Goal: Complete application form

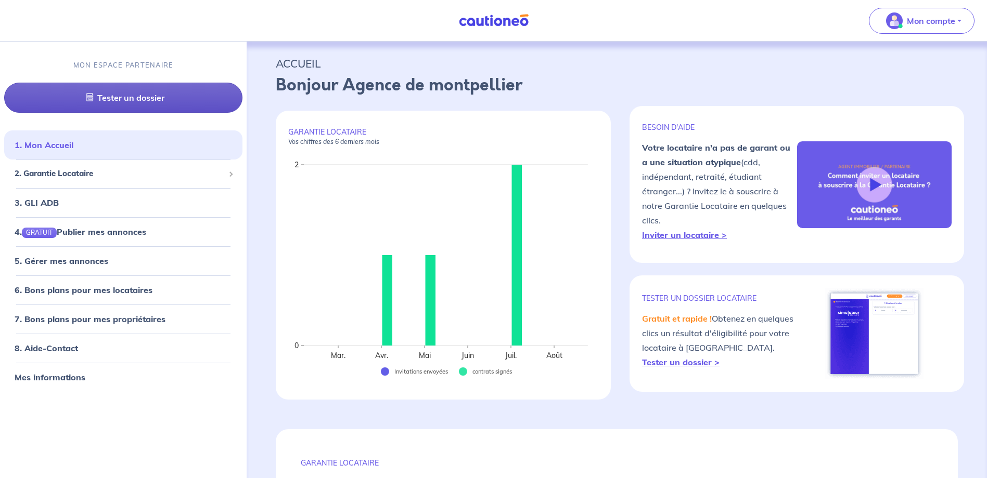
click at [184, 97] on link "Tester un dossier" at bounding box center [123, 98] width 238 height 30
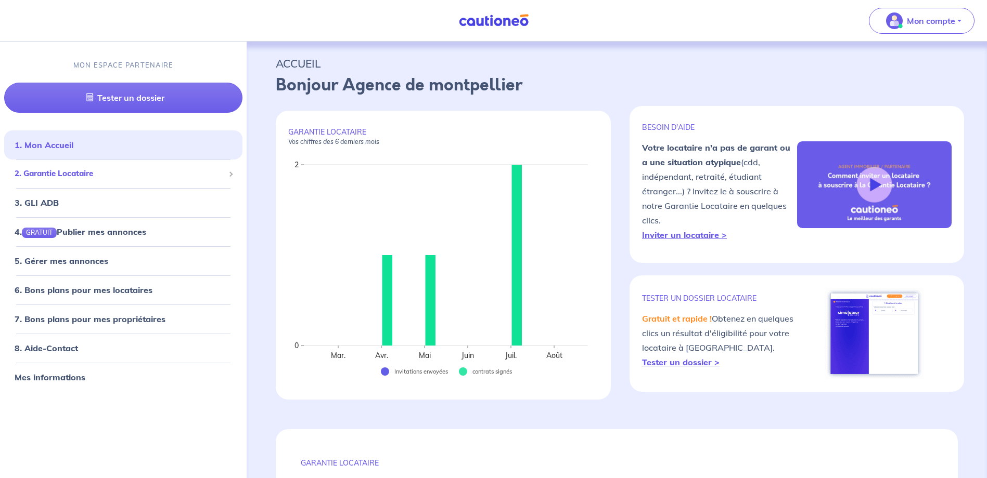
click at [56, 174] on span "2. Garantie Locataire" at bounding box center [120, 174] width 210 height 12
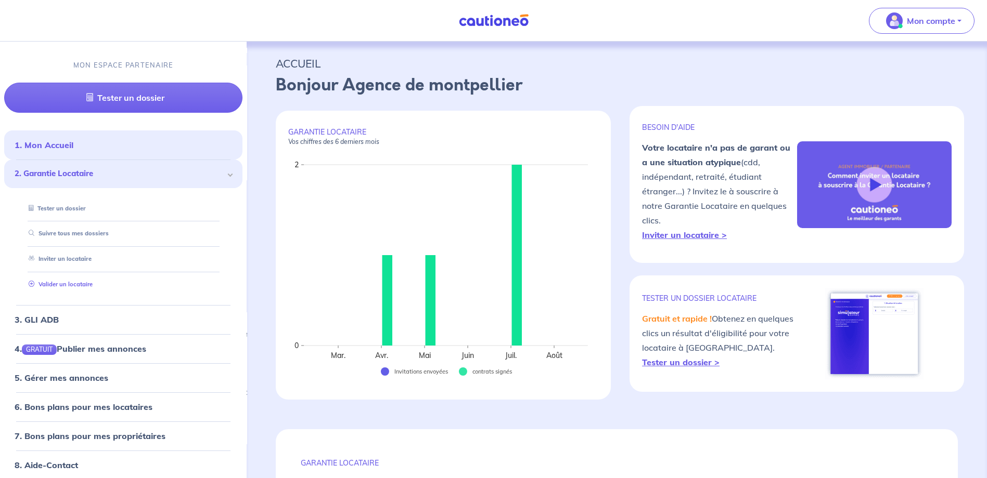
click at [76, 281] on link "Valider un locataire" at bounding box center [58, 284] width 68 height 7
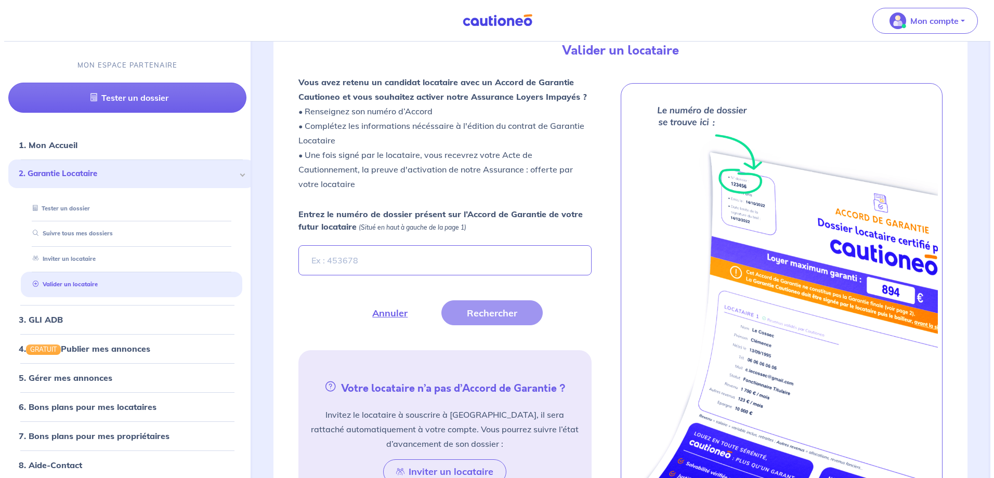
scroll to position [287, 0]
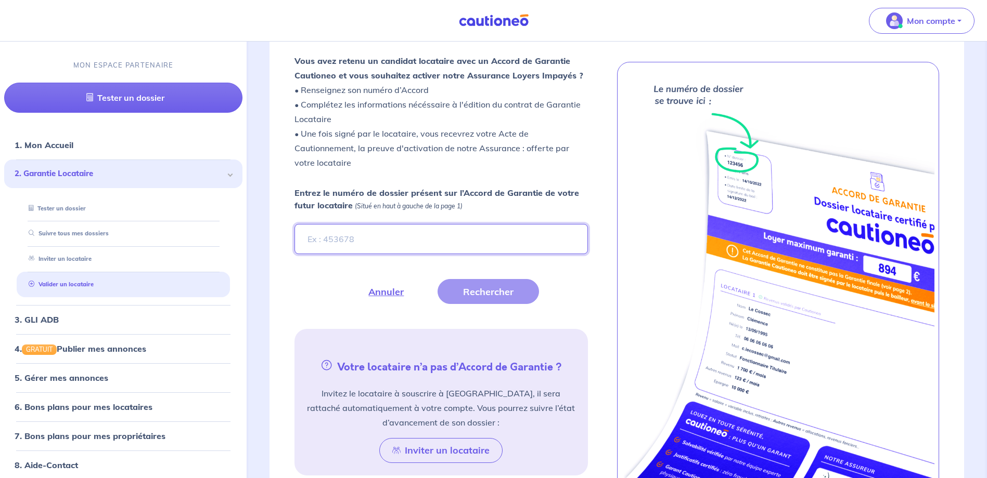
paste input "mNNCYC"
type input "mNNCYC"
click at [471, 295] on button "Rechercher" at bounding box center [487, 291] width 101 height 25
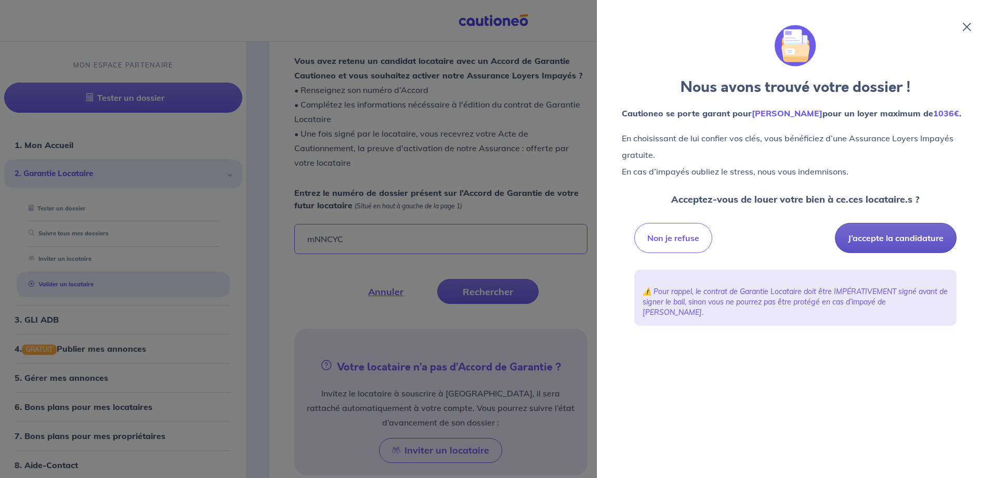
click at [902, 236] on button "J’accepte la candidature" at bounding box center [896, 238] width 122 height 30
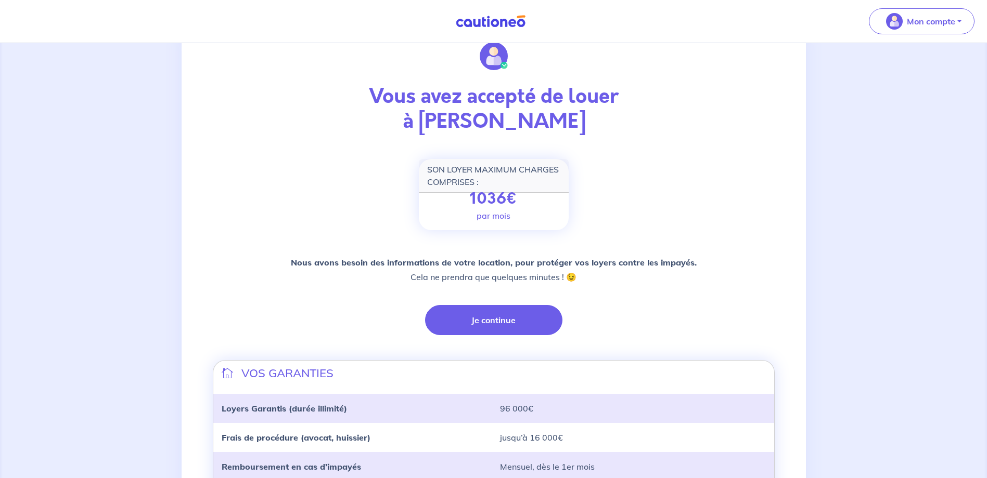
scroll to position [104, 0]
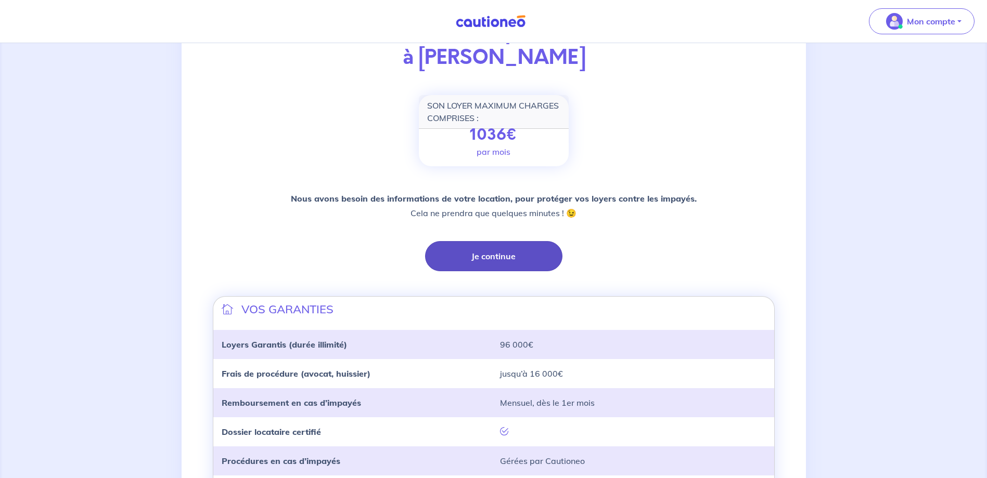
click at [499, 255] on button "Je continue" at bounding box center [493, 256] width 137 height 30
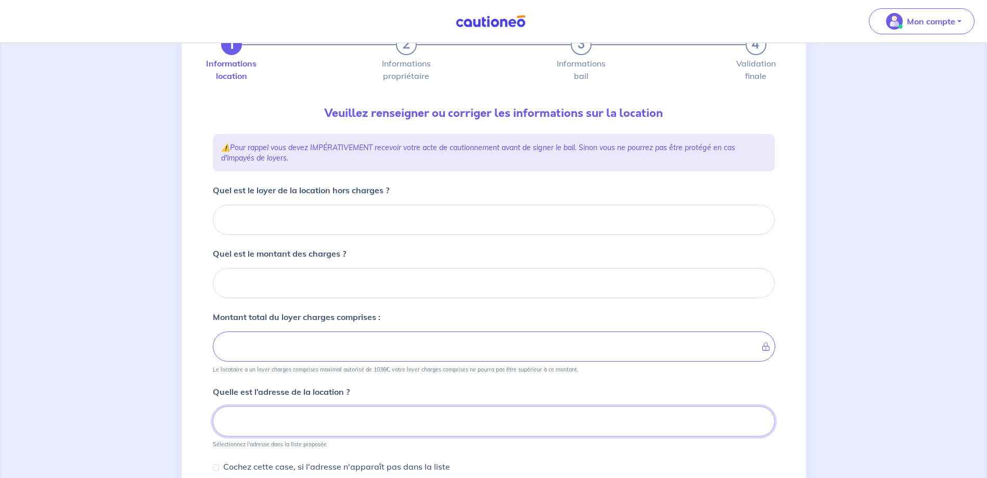
scroll to position [59, 0]
click at [331, 213] on input "Quel est le loyer de la location hors charges ?" at bounding box center [494, 219] width 562 height 30
type input "7"
type input "71"
type input "716"
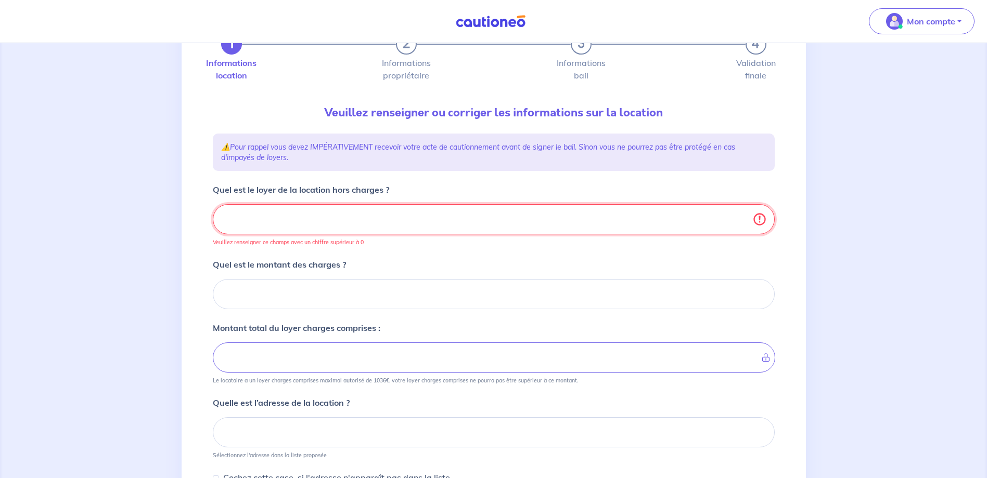
type input "716.4"
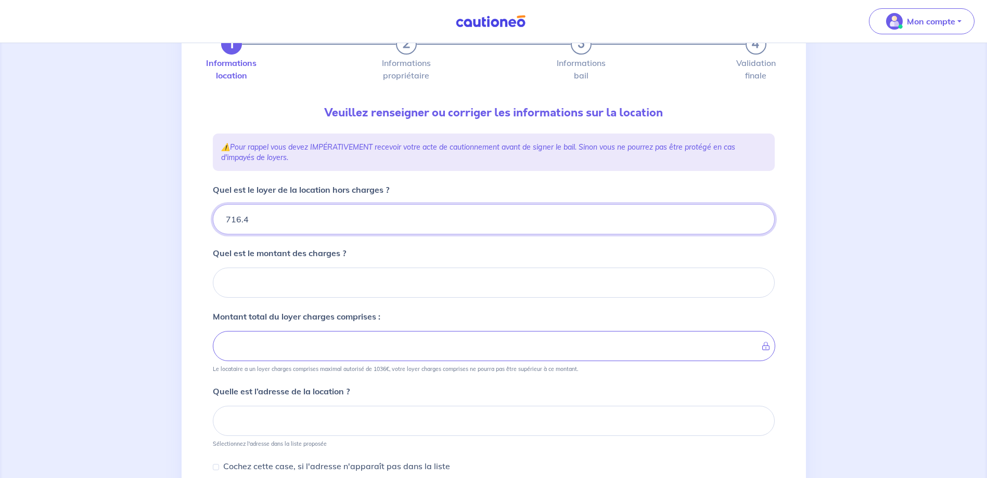
type input "716.46"
click at [384, 281] on input "Quel est le montant des charges ?" at bounding box center [494, 283] width 562 height 30
type input "11"
type input "727.46"
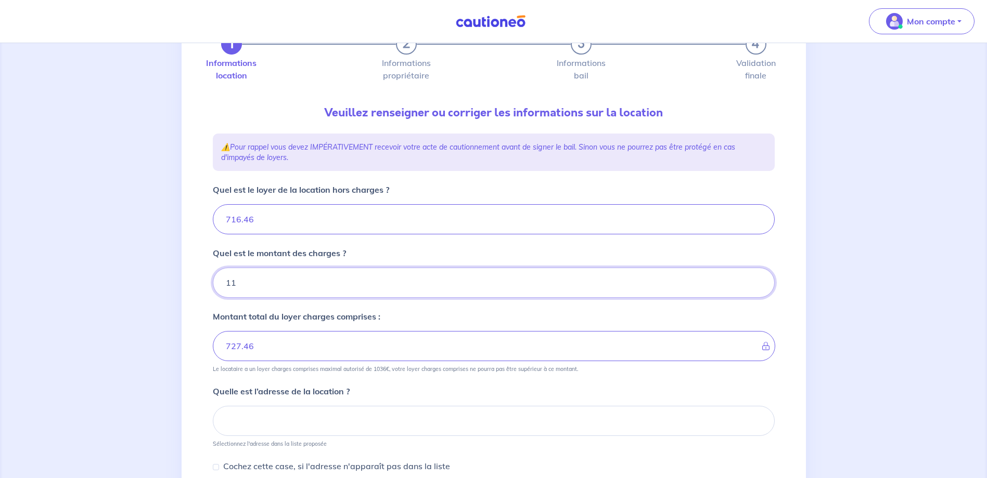
type input "110"
type input "826.46"
type input "716.46"
type input "110.65"
type input "827.11"
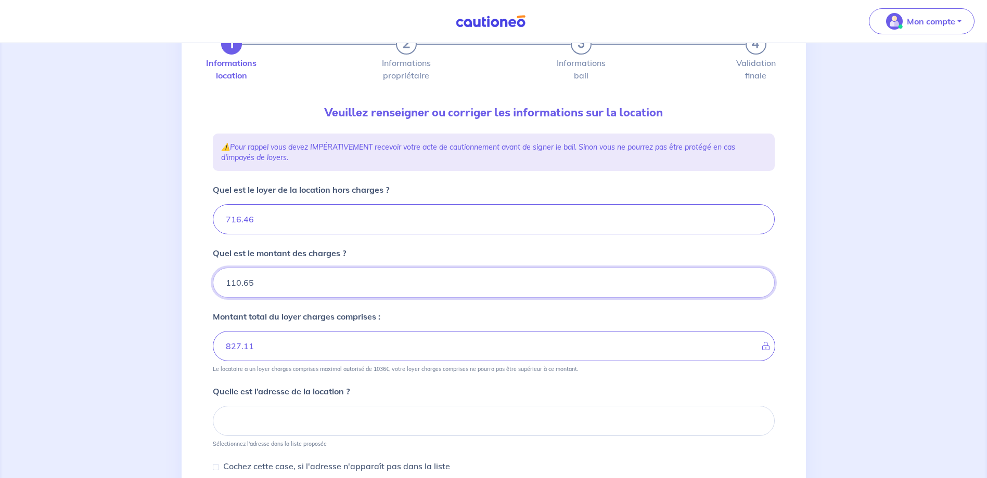
type input "110.65"
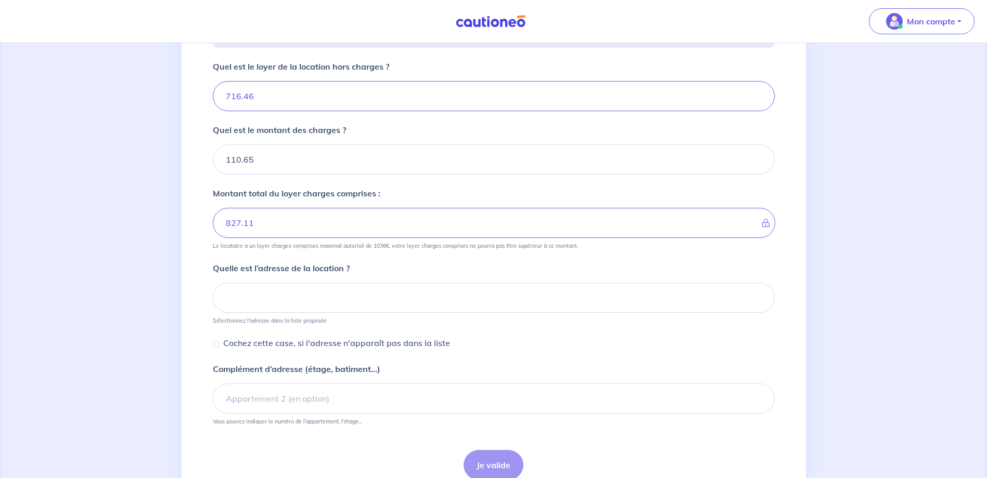
scroll to position [215, 0]
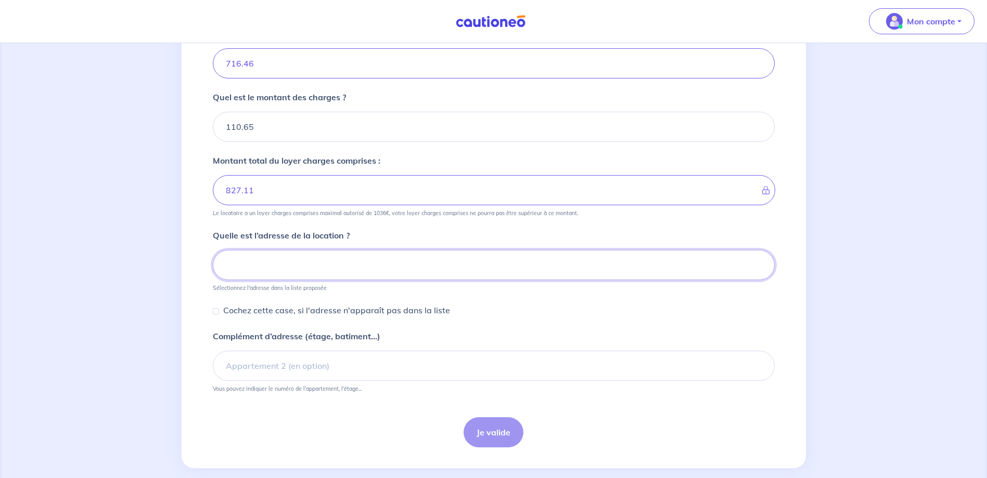
click at [368, 263] on input at bounding box center [494, 265] width 562 height 30
paste input ") CHEMIN DE L'AIRE VIEILLE"
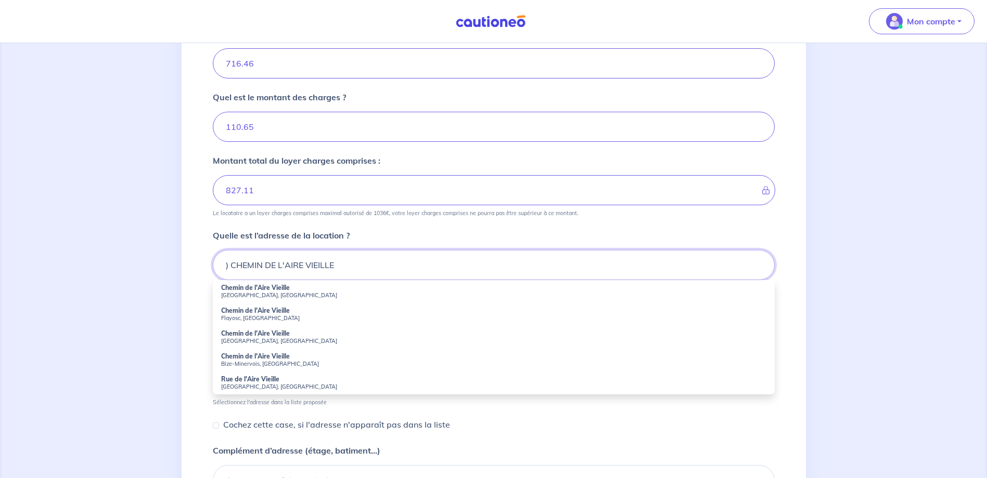
click at [233, 265] on input ") CHEMIN DE L'AIRE VIEILLE" at bounding box center [494, 265] width 562 height 30
click at [236, 291] on strong "Chemin de l'Aire Vieille" at bounding box center [255, 288] width 69 height 8
type input "Chemin de l'Aire Vieille, [GEOGRAPHIC_DATA], [GEOGRAPHIC_DATA]"
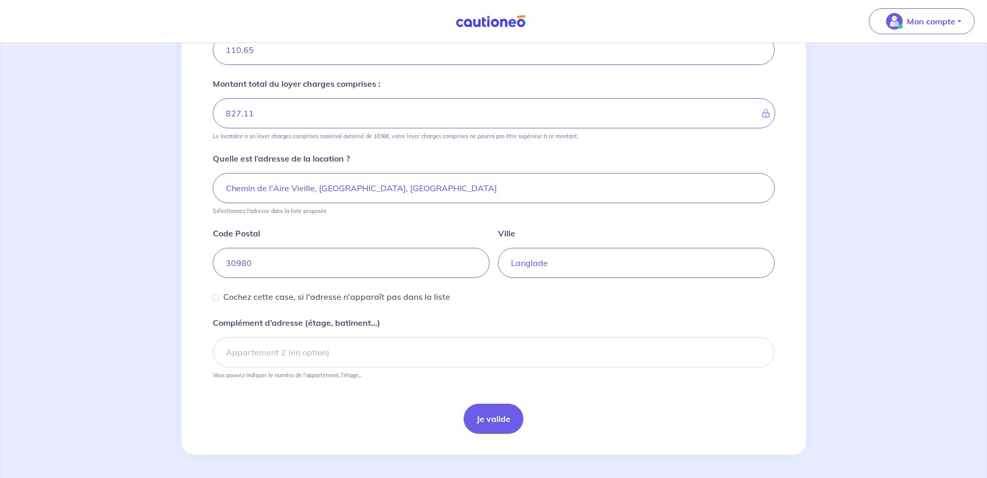
scroll to position [294, 0]
click at [476, 410] on button "Je valide" at bounding box center [493, 418] width 60 height 30
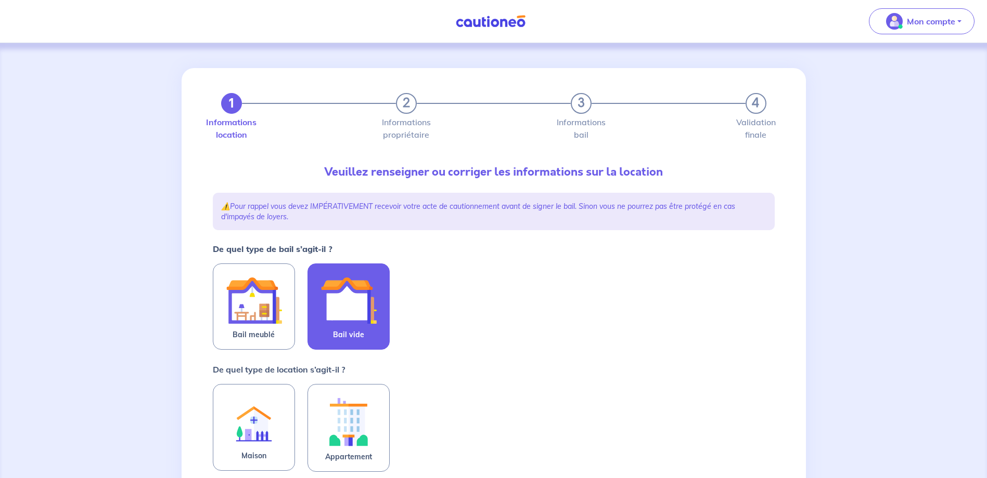
click at [384, 317] on label "Bail vide" at bounding box center [348, 307] width 82 height 86
click at [0, 0] on input "Bail vide" at bounding box center [0, 0] width 0 height 0
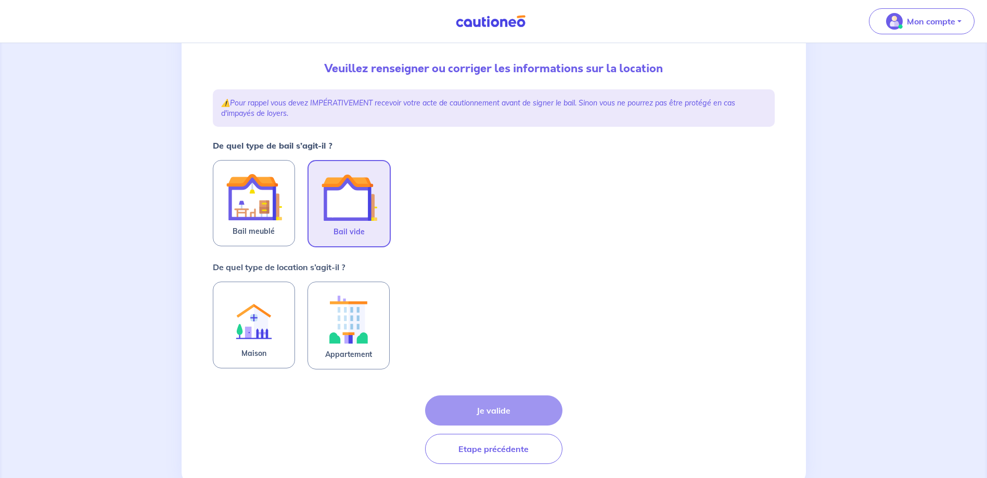
scroll to position [135, 0]
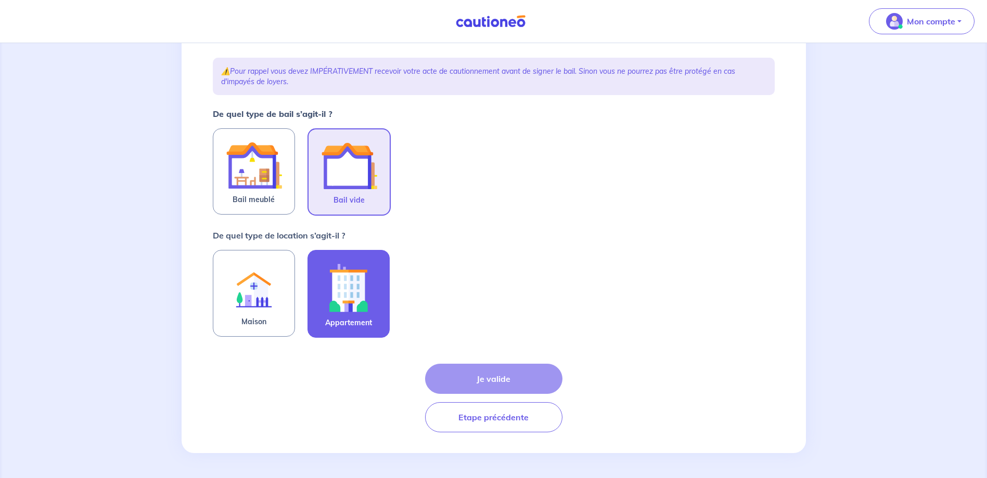
click at [362, 273] on img at bounding box center [348, 288] width 56 height 58
click at [0, 0] on input "Appartement" at bounding box center [0, 0] width 0 height 0
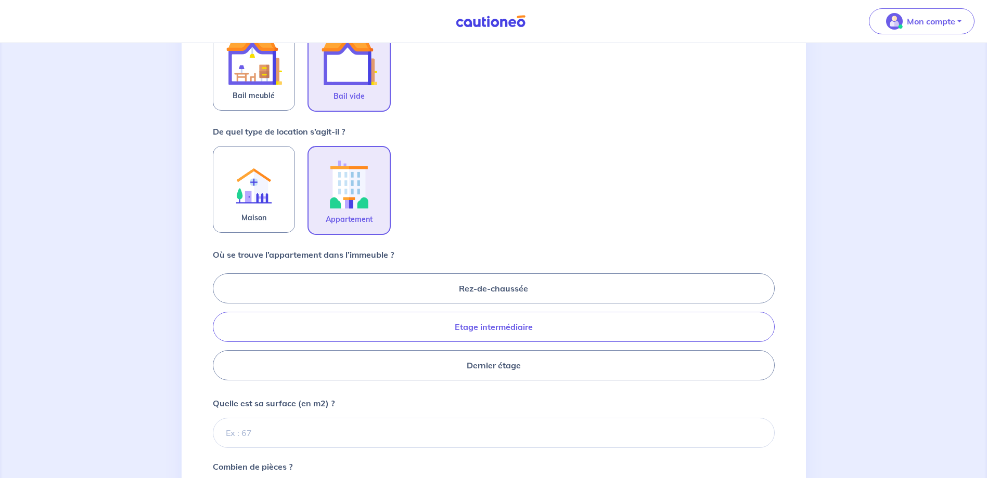
click at [463, 319] on label "Etage intermédiaire" at bounding box center [494, 327] width 562 height 30
click at [219, 323] on input "Etage intermédiaire" at bounding box center [216, 326] width 7 height 7
radio input "true"
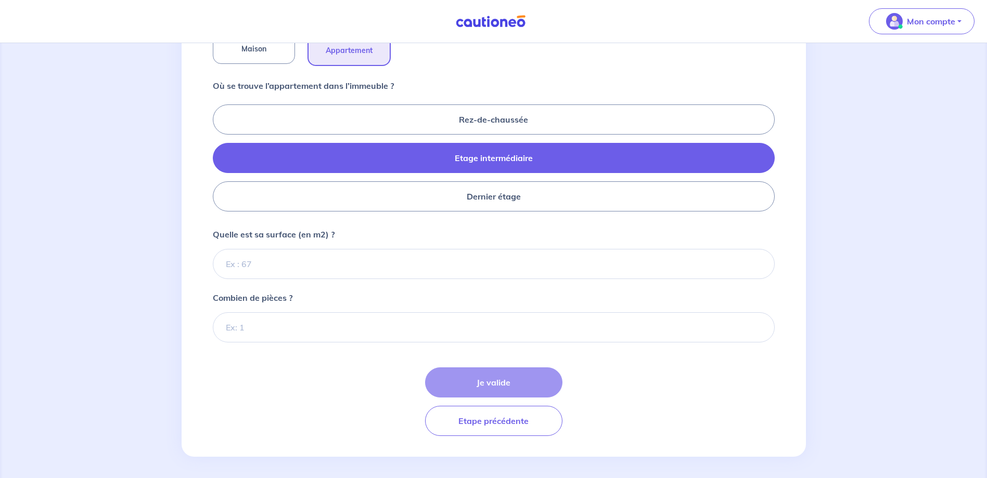
scroll to position [412, 0]
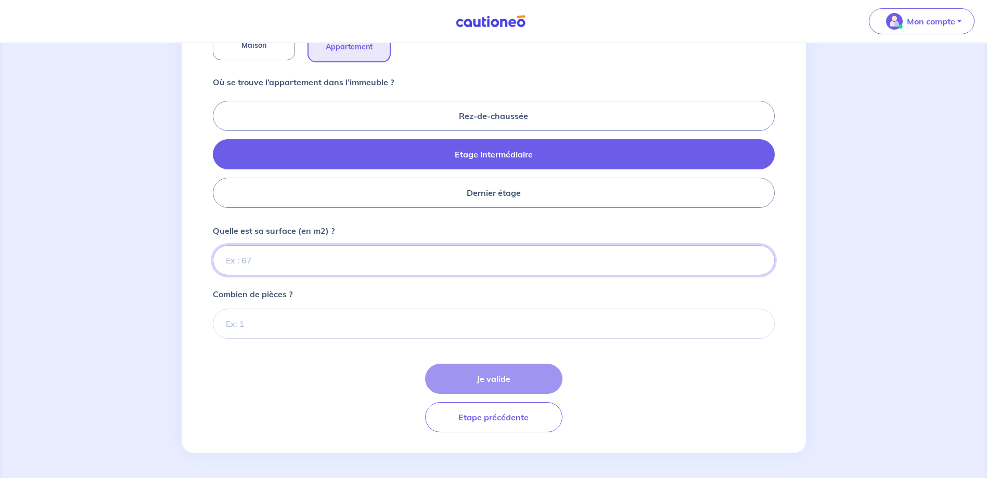
click at [372, 262] on input "Quelle est sa surface (en m2) ?" at bounding box center [494, 260] width 562 height 30
type input "64"
type input "2"
type input "64"
click at [355, 425] on div "Je valide Etape précédente" at bounding box center [494, 398] width 562 height 69
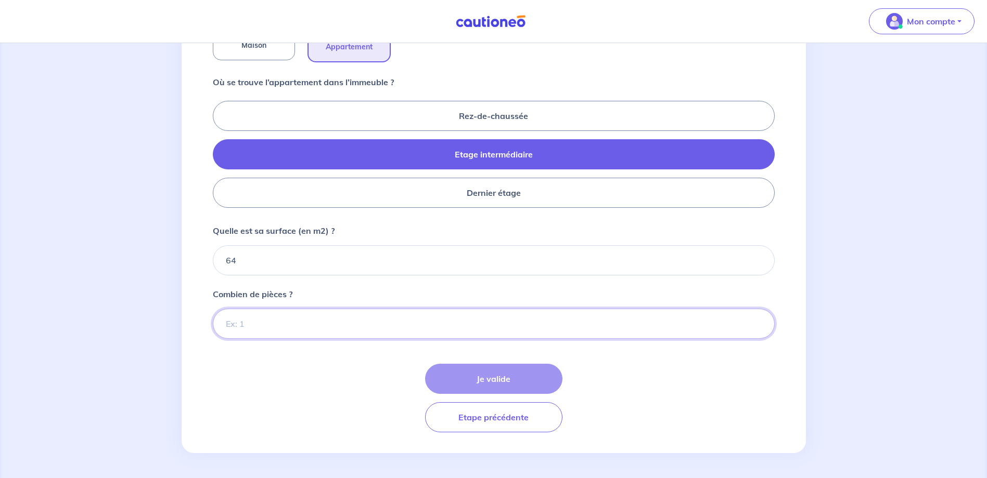
click at [279, 322] on input "Combien de pièces ?" at bounding box center [494, 324] width 562 height 30
type input "3"
click at [450, 364] on button "Je valide" at bounding box center [493, 379] width 137 height 30
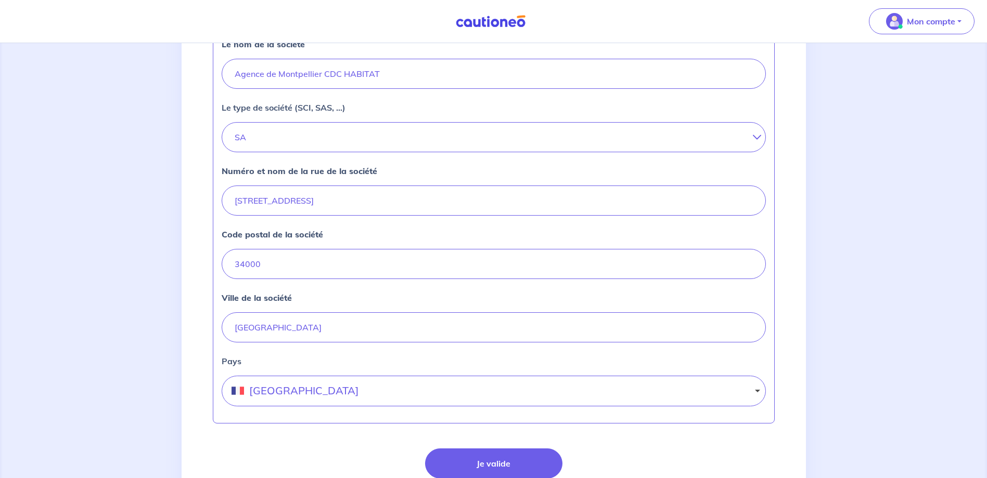
scroll to position [364, 0]
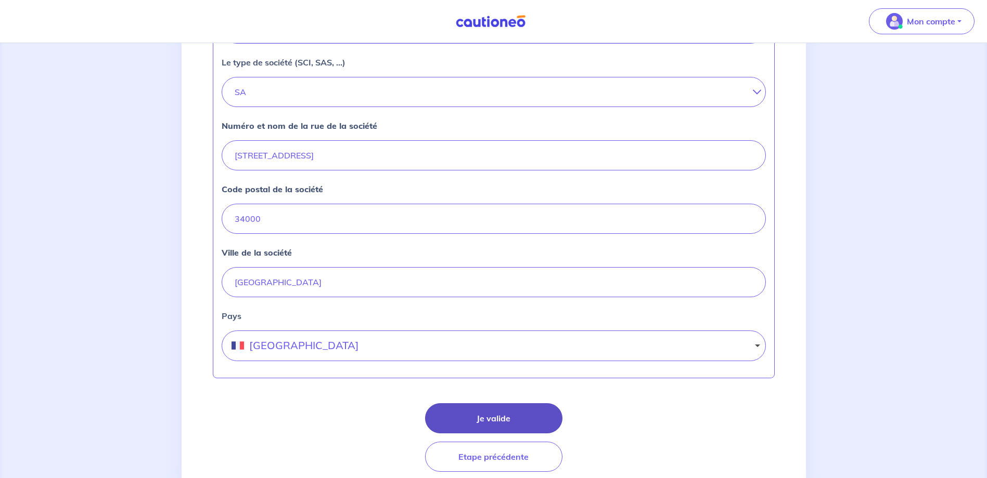
click at [485, 418] on button "Je valide" at bounding box center [493, 419] width 137 height 30
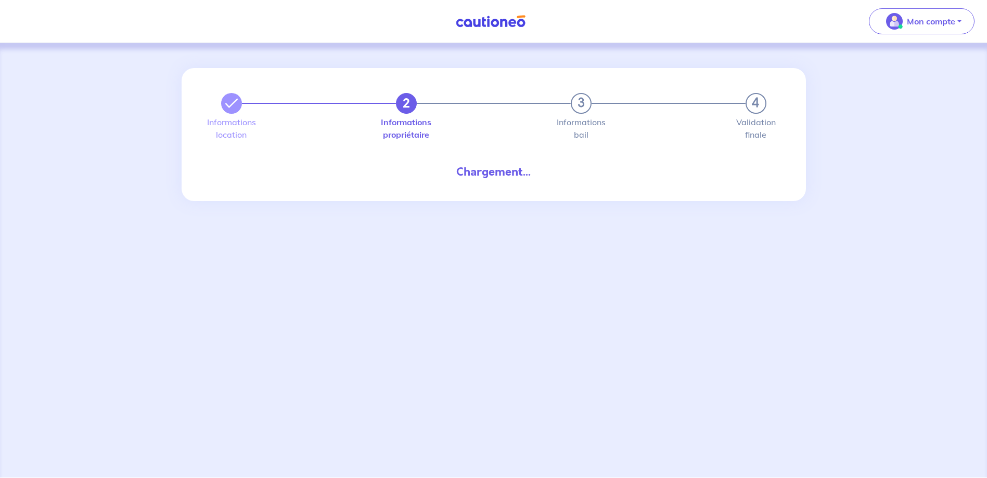
select select "FR"
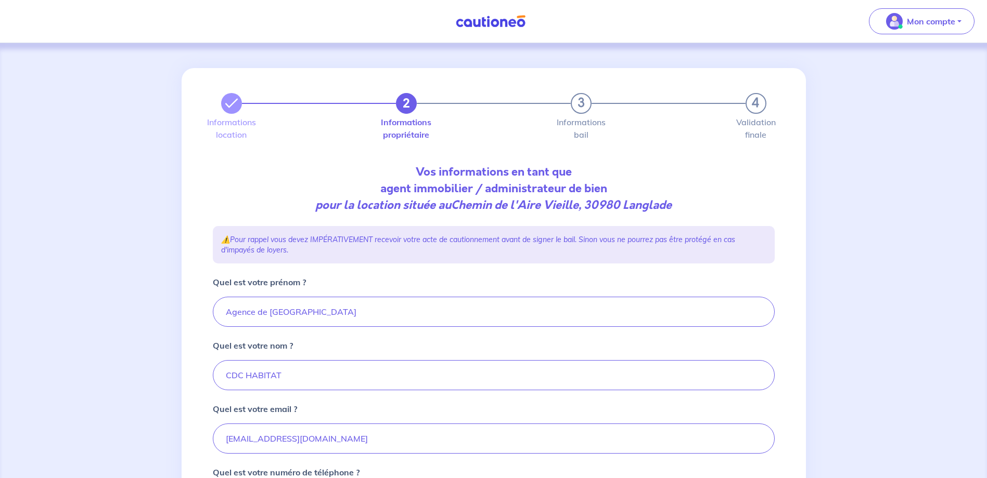
scroll to position [178, 0]
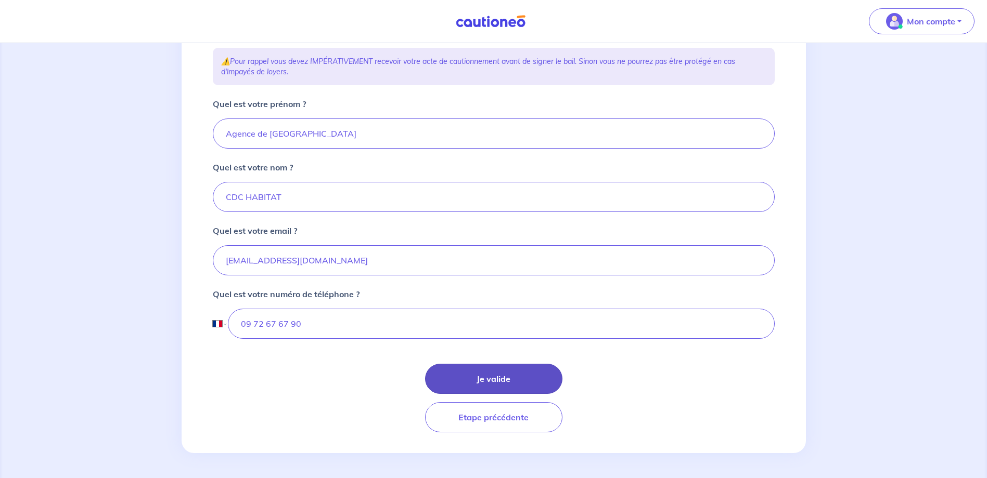
click at [468, 373] on button "Je valide" at bounding box center [493, 379] width 137 height 30
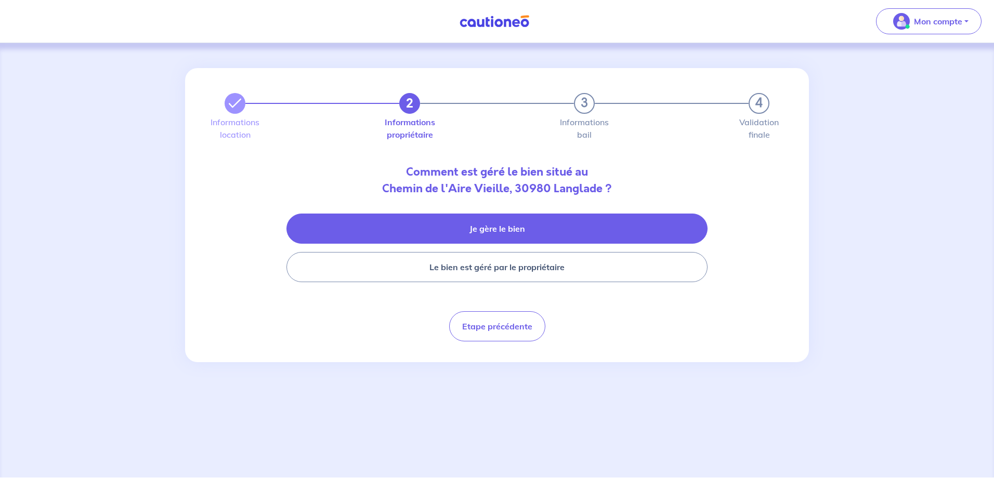
click at [500, 225] on button "Je gère le bien" at bounding box center [497, 229] width 421 height 30
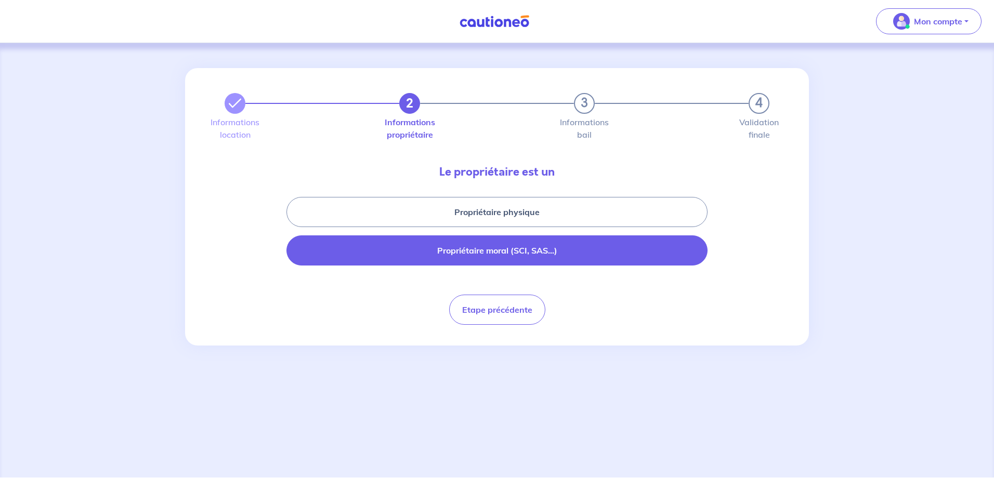
click at [505, 250] on button "Propriétaire moral (SCI, SAS...)" at bounding box center [497, 251] width 421 height 30
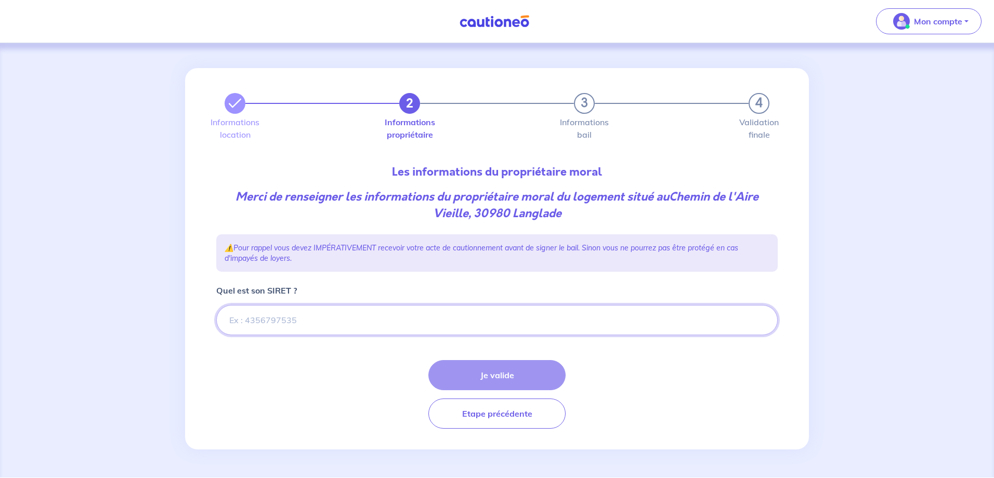
click at [459, 318] on input "Quel est son SIRET ?" at bounding box center [497, 320] width 562 height 30
type input "47080116803039"
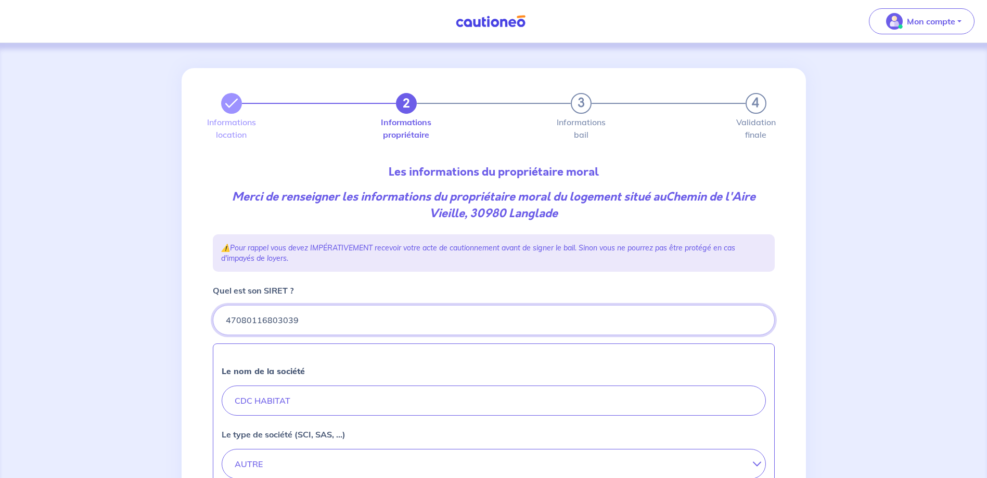
scroll to position [364, 0]
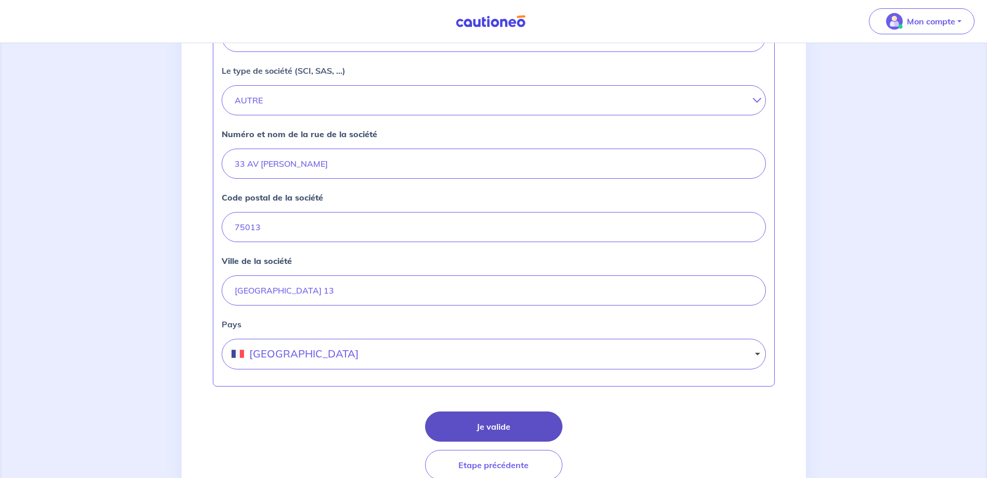
click at [490, 425] on button "Je valide" at bounding box center [493, 427] width 137 height 30
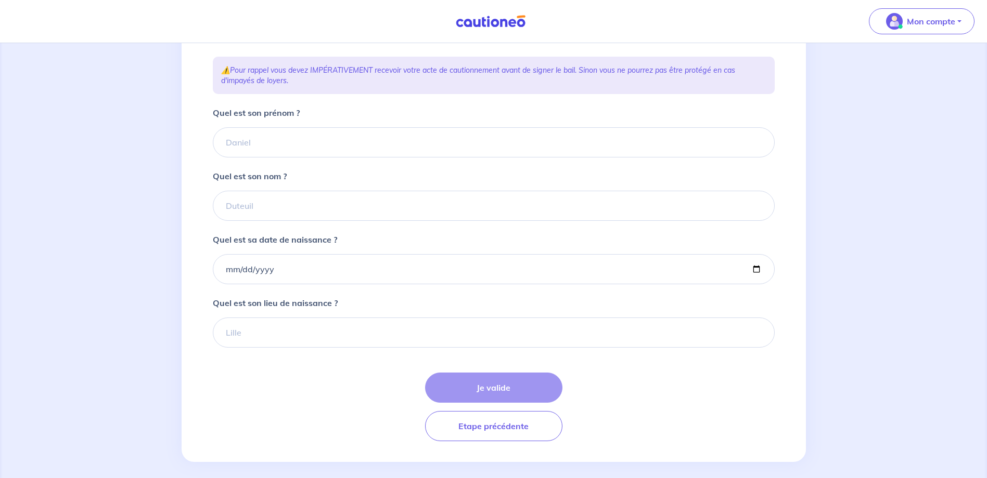
scroll to position [187, 0]
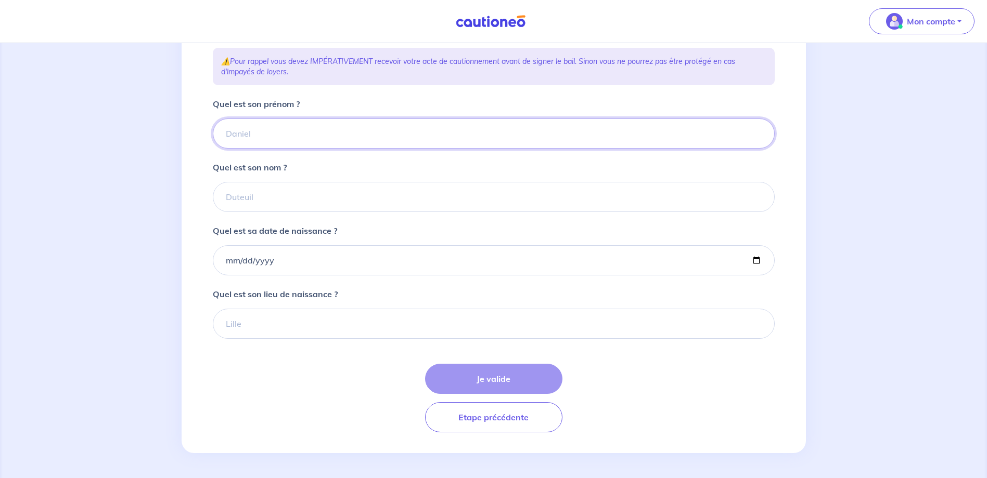
click at [310, 134] on input "Quel est son prénom ?" at bounding box center [494, 134] width 562 height 30
type input "CDC"
click at [326, 200] on input "Quel est son nom ?" at bounding box center [494, 197] width 562 height 30
type input "HABITAT"
click at [280, 256] on input "Quel est sa date de naissance ?" at bounding box center [494, 260] width 562 height 30
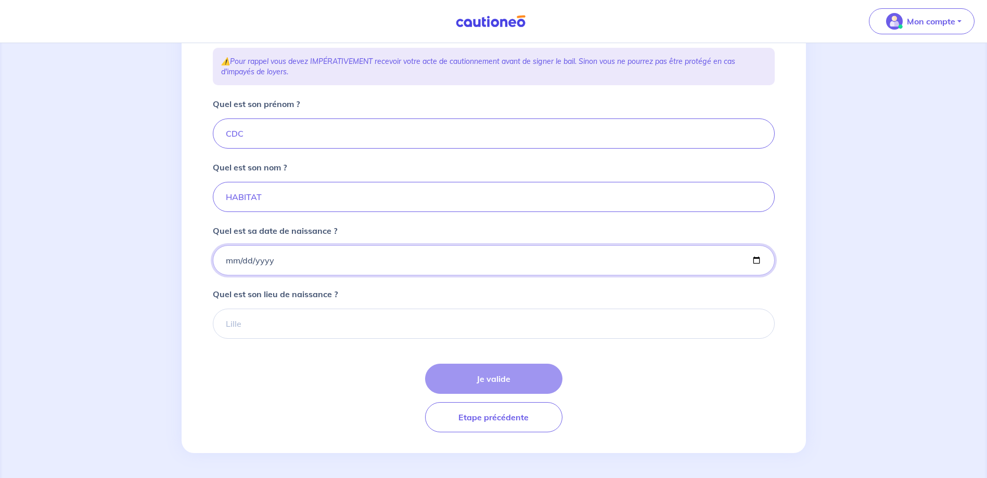
click at [280, 262] on input "Quel est sa date de naissance ?" at bounding box center [494, 260] width 562 height 30
click at [266, 255] on input "Quel est sa date de naissance ?" at bounding box center [494, 260] width 562 height 30
click at [226, 261] on input "Quel est sa date de naissance ?" at bounding box center [494, 260] width 562 height 30
type input "[DATE]"
click at [295, 325] on input "Quel est son lieu de naissance ?" at bounding box center [494, 324] width 562 height 30
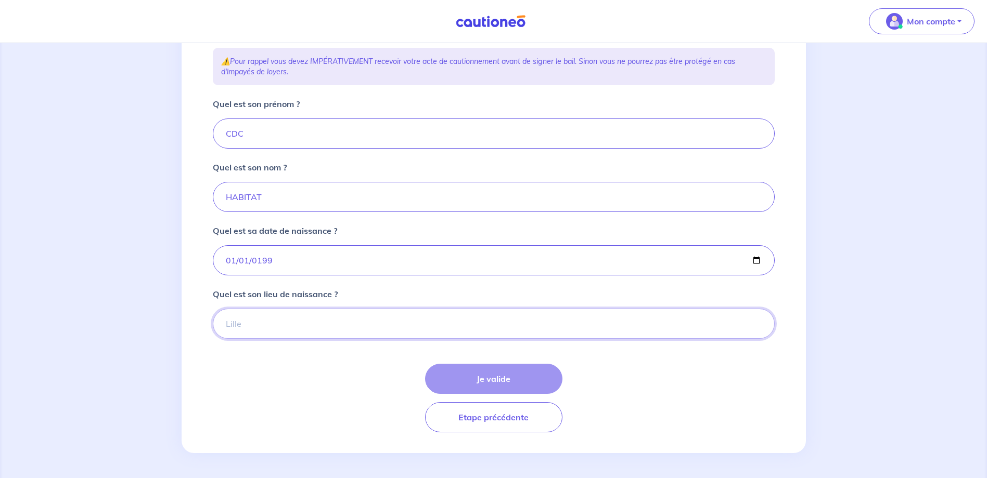
type input "[GEOGRAPHIC_DATA]"
click at [473, 386] on button "Je valide" at bounding box center [493, 379] width 137 height 30
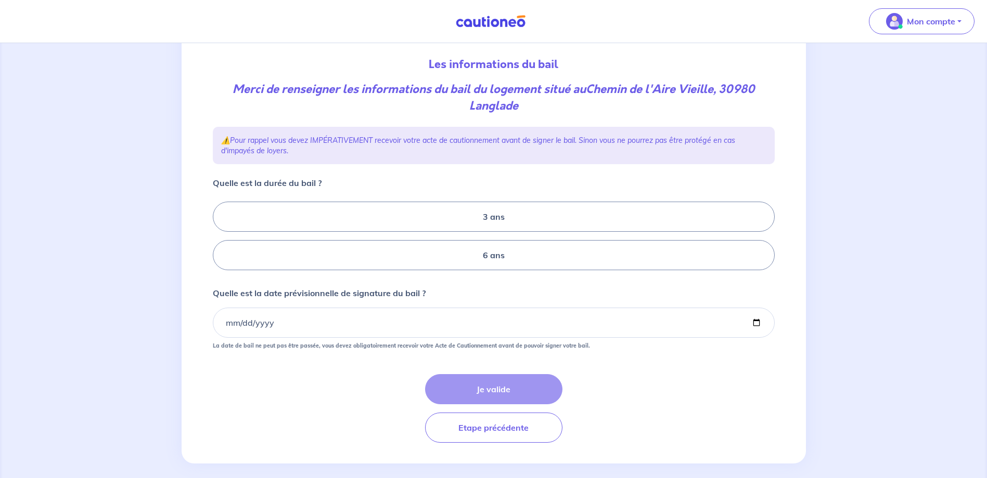
scroll to position [118, 0]
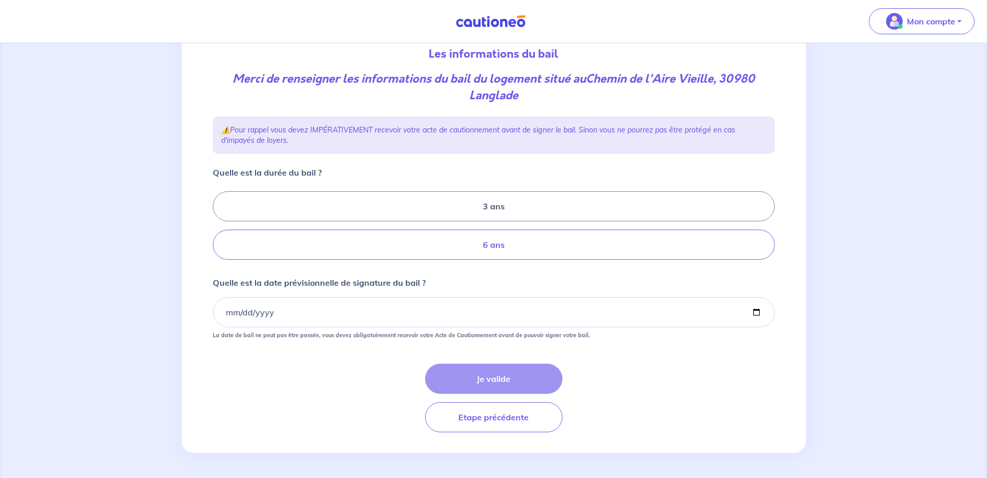
click at [431, 254] on label "6 ans" at bounding box center [494, 245] width 562 height 30
click at [219, 229] on input "6 ans" at bounding box center [216, 226] width 7 height 7
radio input "true"
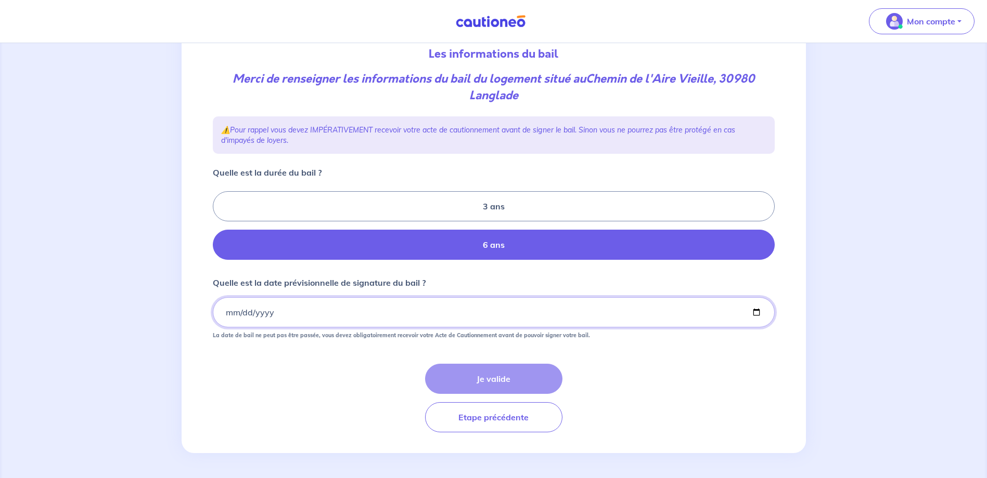
click at [413, 319] on input "Quelle est la date prévisionnelle de signature du bail ?" at bounding box center [494, 312] width 562 height 30
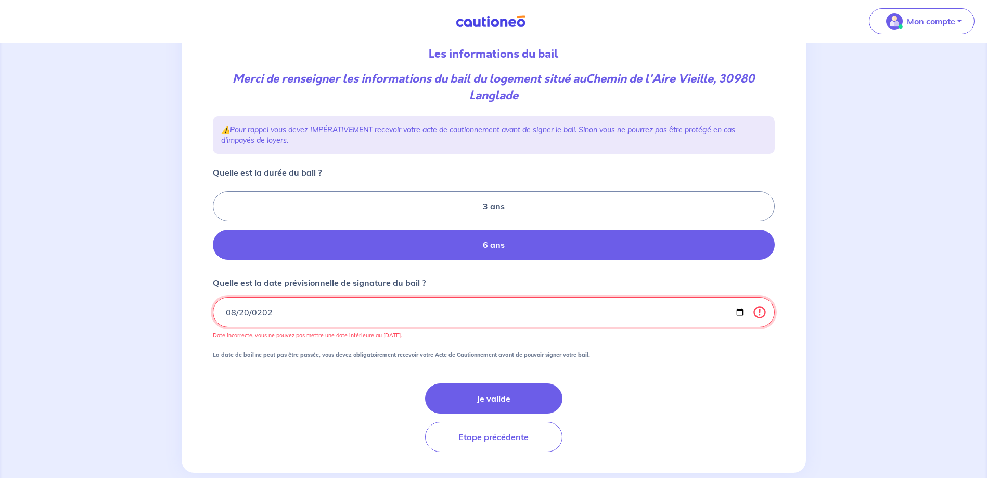
type input "[DATE]"
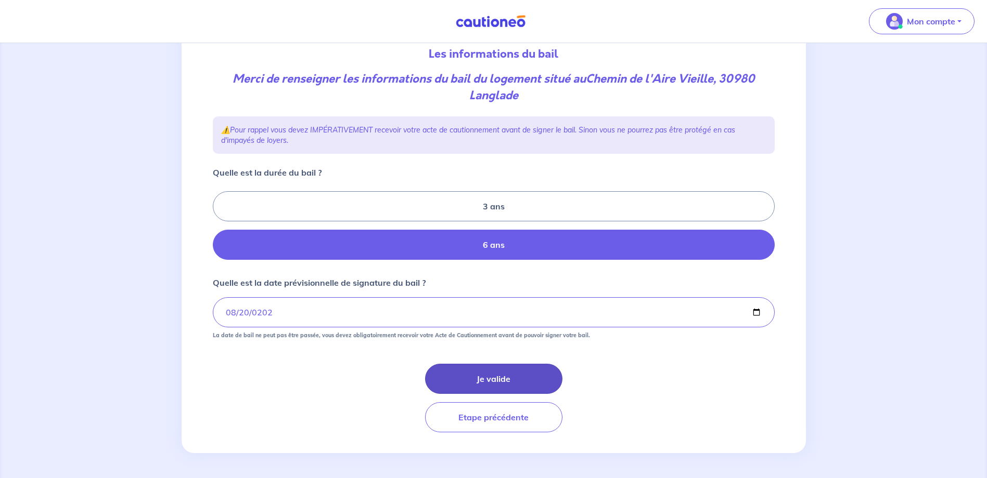
click at [517, 381] on button "Je valide" at bounding box center [493, 379] width 137 height 30
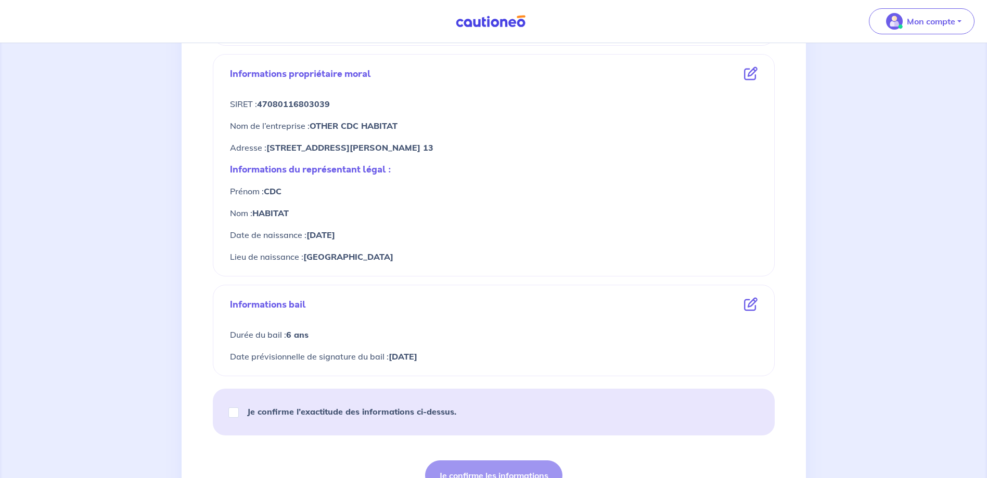
scroll to position [416, 0]
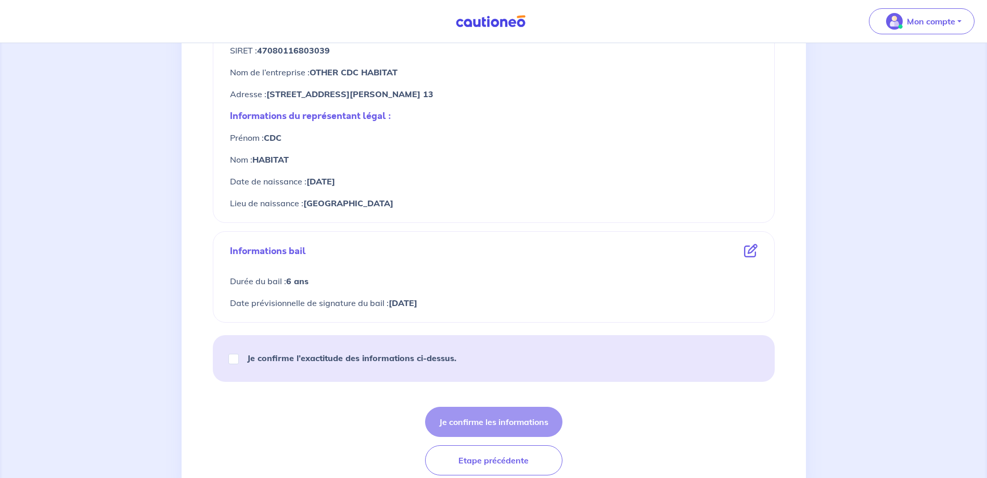
click at [343, 361] on strong "Je confirme l’exactitude des informations ci-dessus." at bounding box center [351, 358] width 209 height 10
click at [239, 361] on input "Je confirme l’exactitude des informations ci-dessus." at bounding box center [233, 359] width 10 height 10
checkbox input "true"
click at [504, 415] on button "Je confirme les informations" at bounding box center [493, 422] width 137 height 30
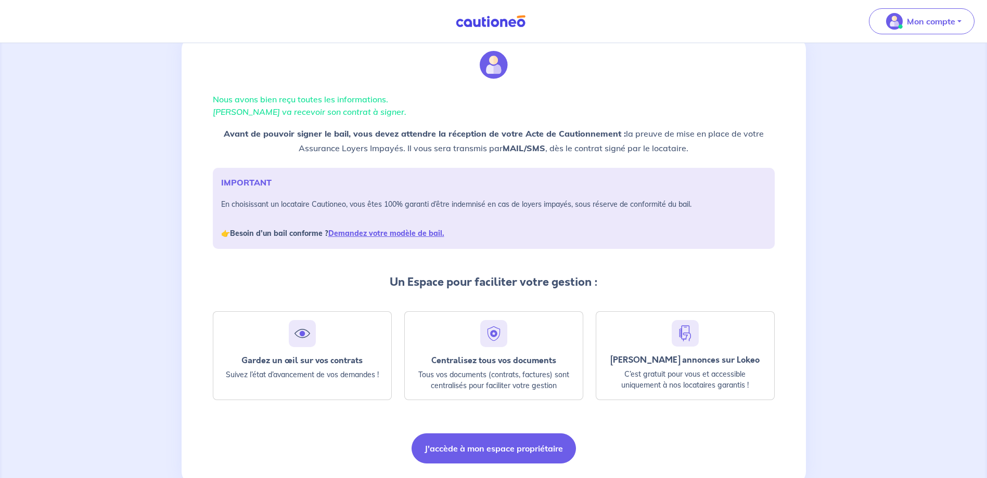
scroll to position [62, 0]
